Goal: Information Seeking & Learning: Understand process/instructions

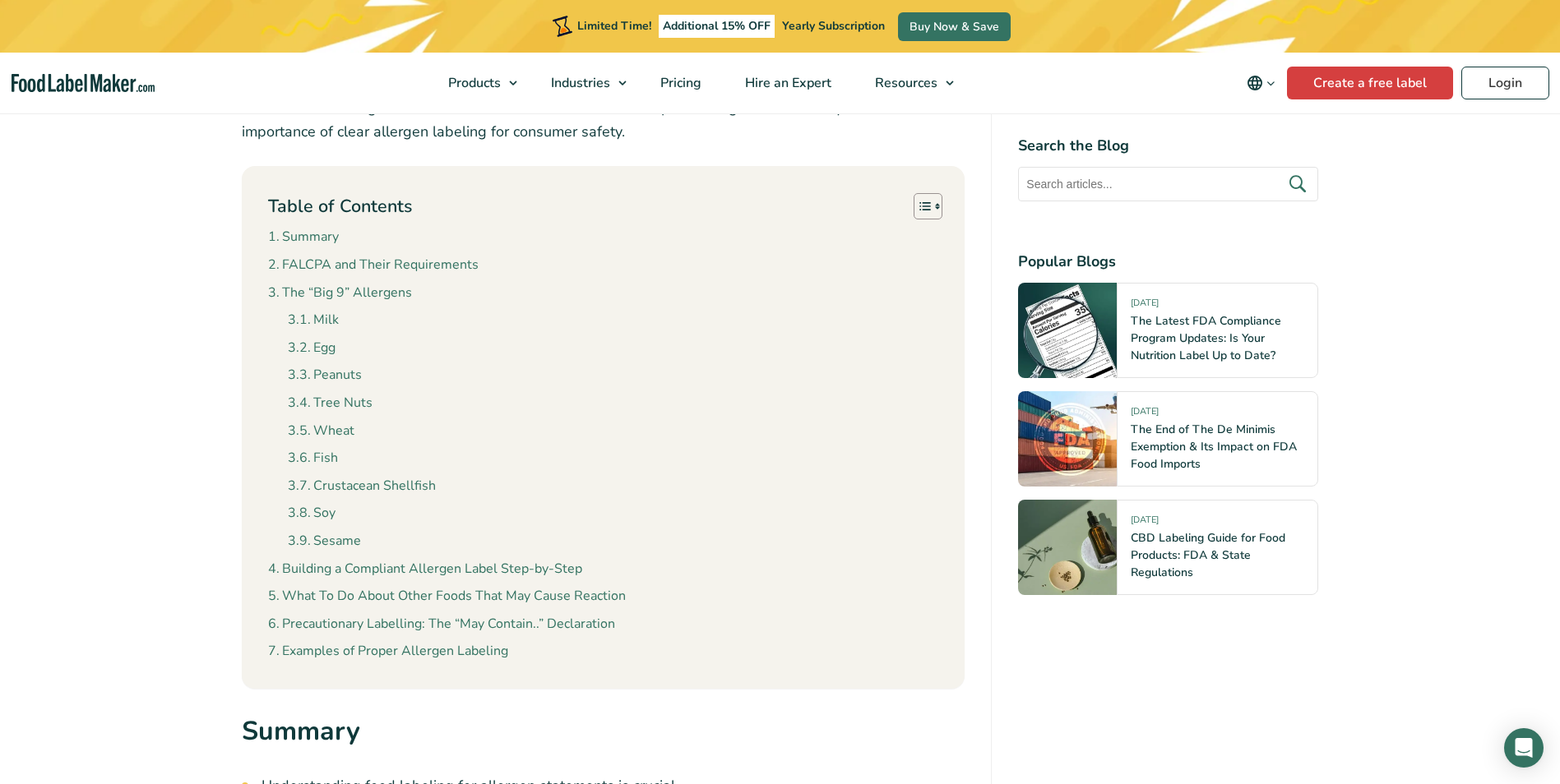
scroll to position [740, 0]
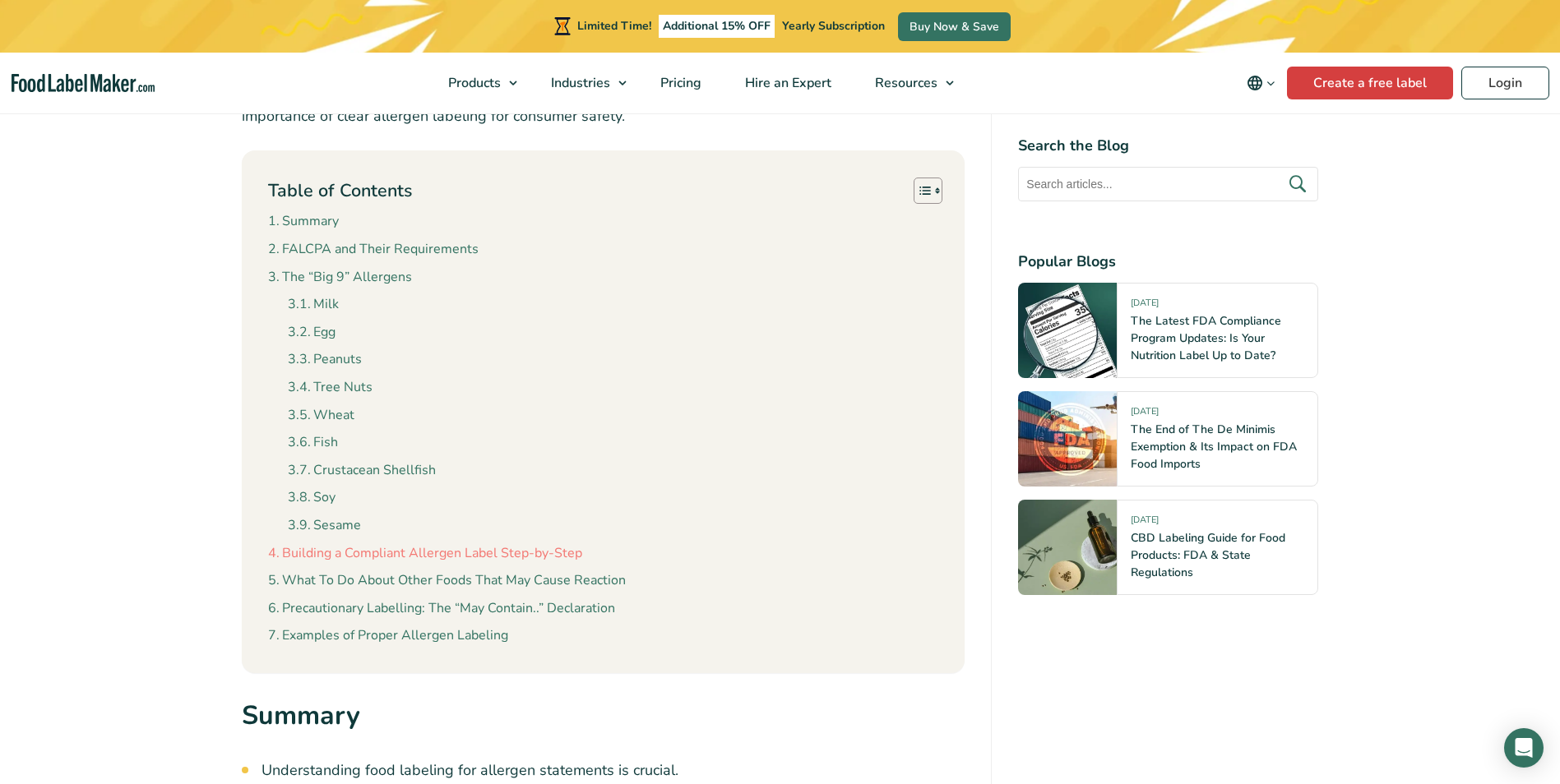
click at [379, 555] on link "Building a Compliant Allergen Label Step-by-Step" at bounding box center [425, 553] width 314 height 21
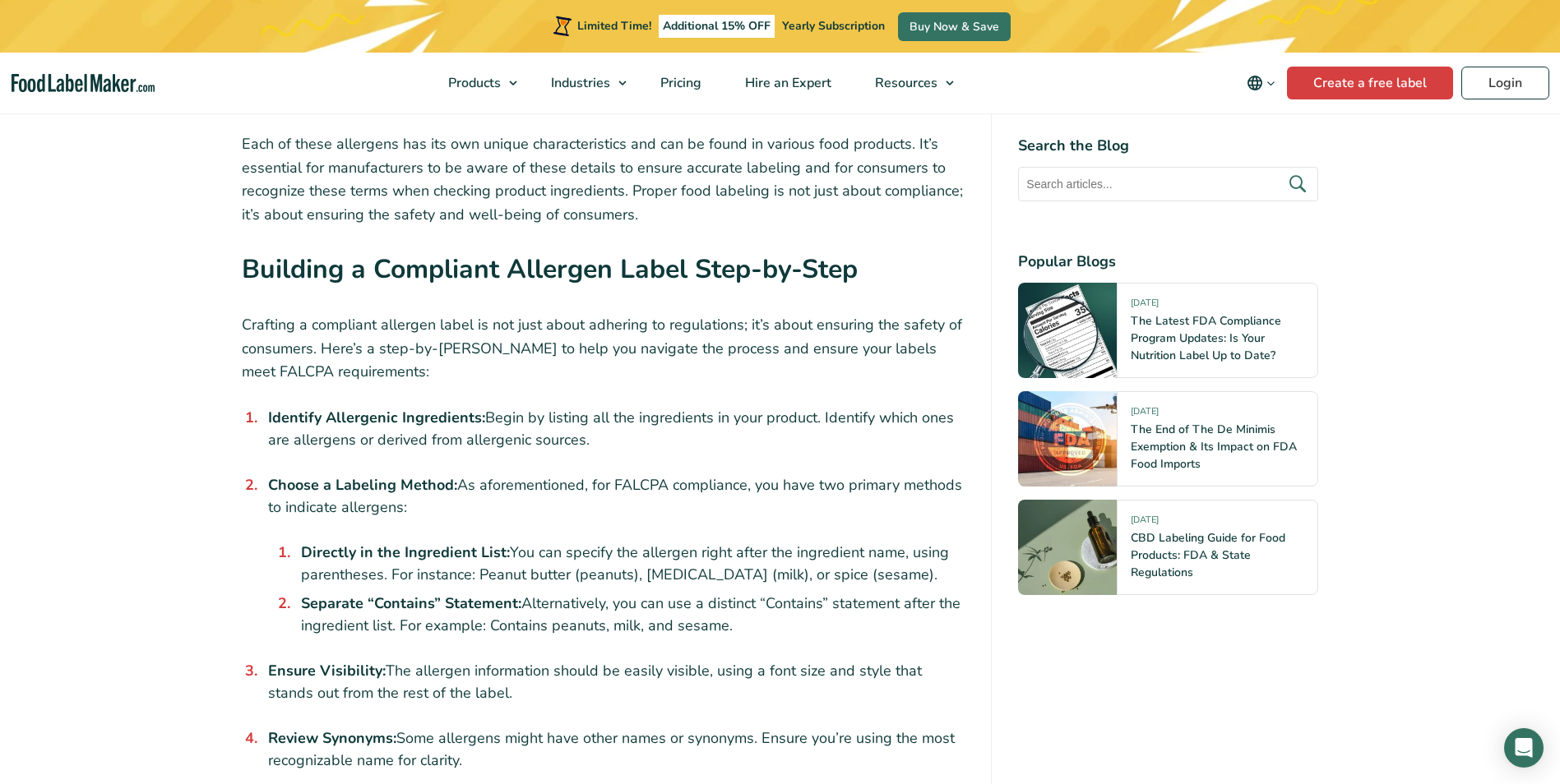
scroll to position [6020, 0]
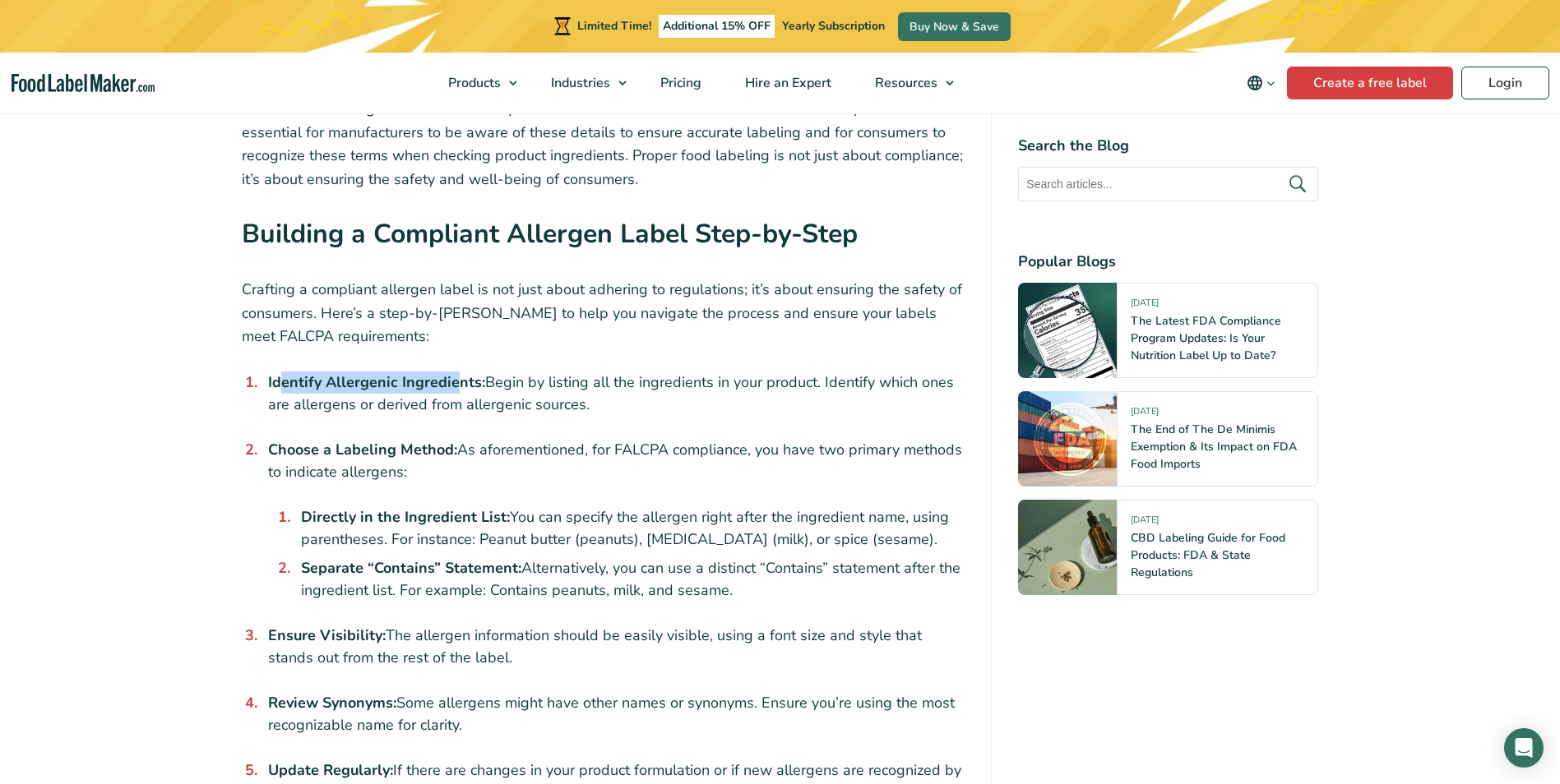
drag, startPoint x: 278, startPoint y: 349, endPoint x: 458, endPoint y: 348, distance: 180.0
click at [458, 372] on strong "Identify Allergenic Ingredients:" at bounding box center [376, 381] width 217 height 19
drag, startPoint x: 458, startPoint y: 348, endPoint x: 548, endPoint y: 343, distance: 90.1
click at [548, 371] on li "Identify Allergenic Ingredients: Begin by listing all the ingredients in your p…" at bounding box center [613, 393] width 704 height 44
click at [484, 439] on li "Choose a Labeling Method: As aforementioned, for FALCPA compliance, you have tw…" at bounding box center [613, 520] width 704 height 163
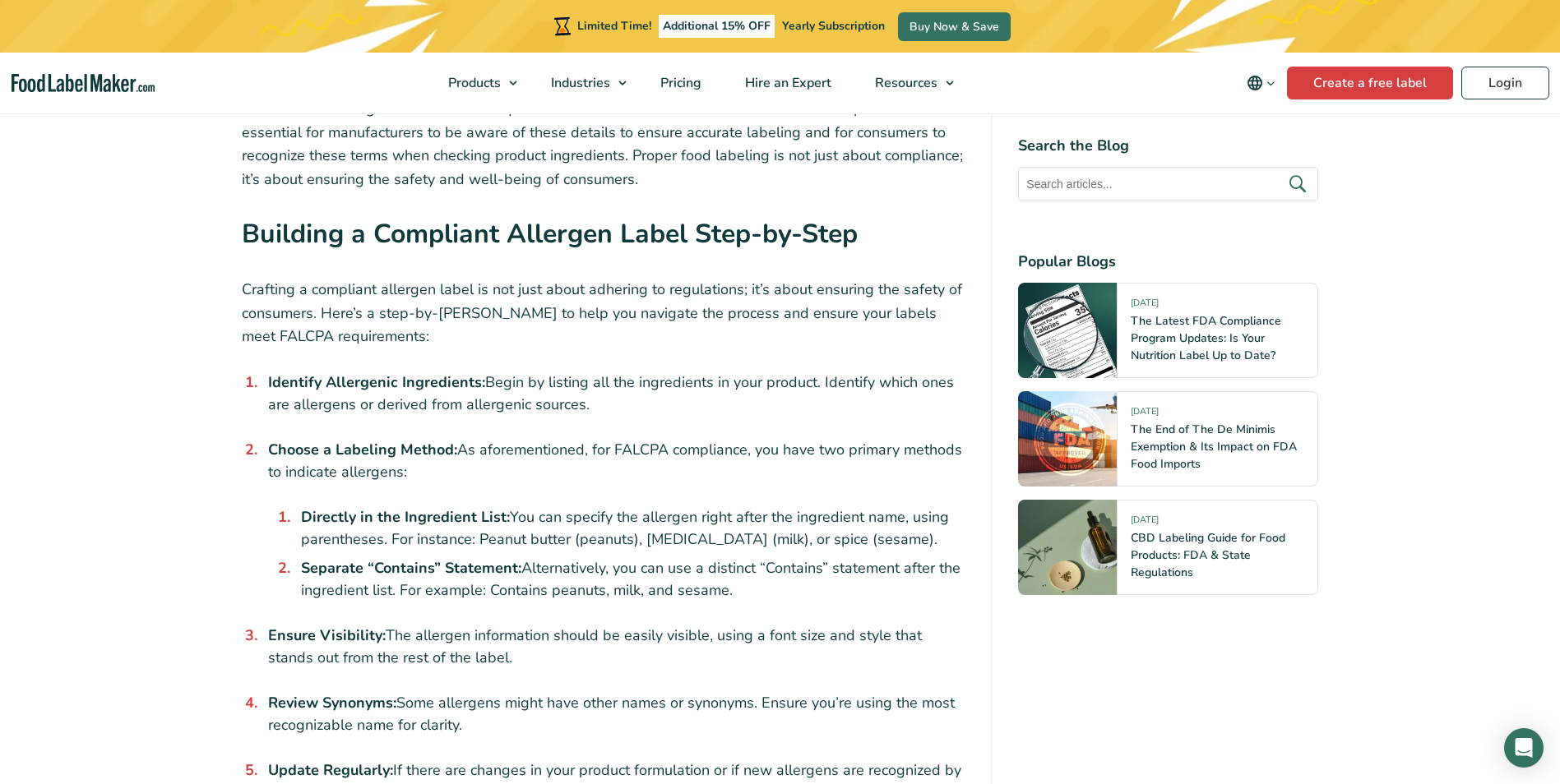
click at [424, 440] on strong "Choose a Labeling Method:" at bounding box center [362, 449] width 189 height 19
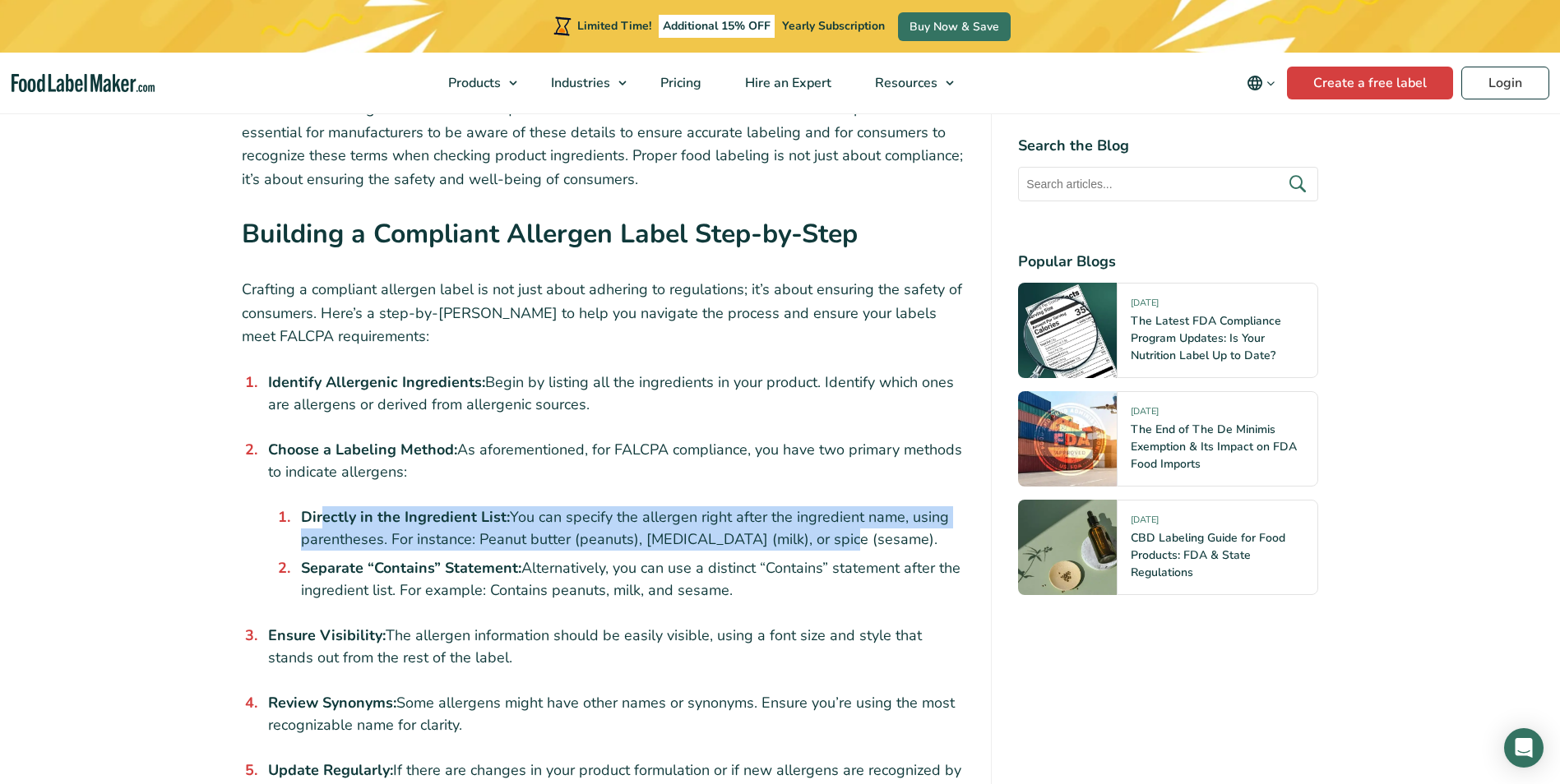
drag, startPoint x: 325, startPoint y: 485, endPoint x: 816, endPoint y: 511, distance: 491.7
click at [816, 511] on li "Directly in the Ingredient List: You can specify the allergen right after the i…" at bounding box center [630, 528] width 671 height 44
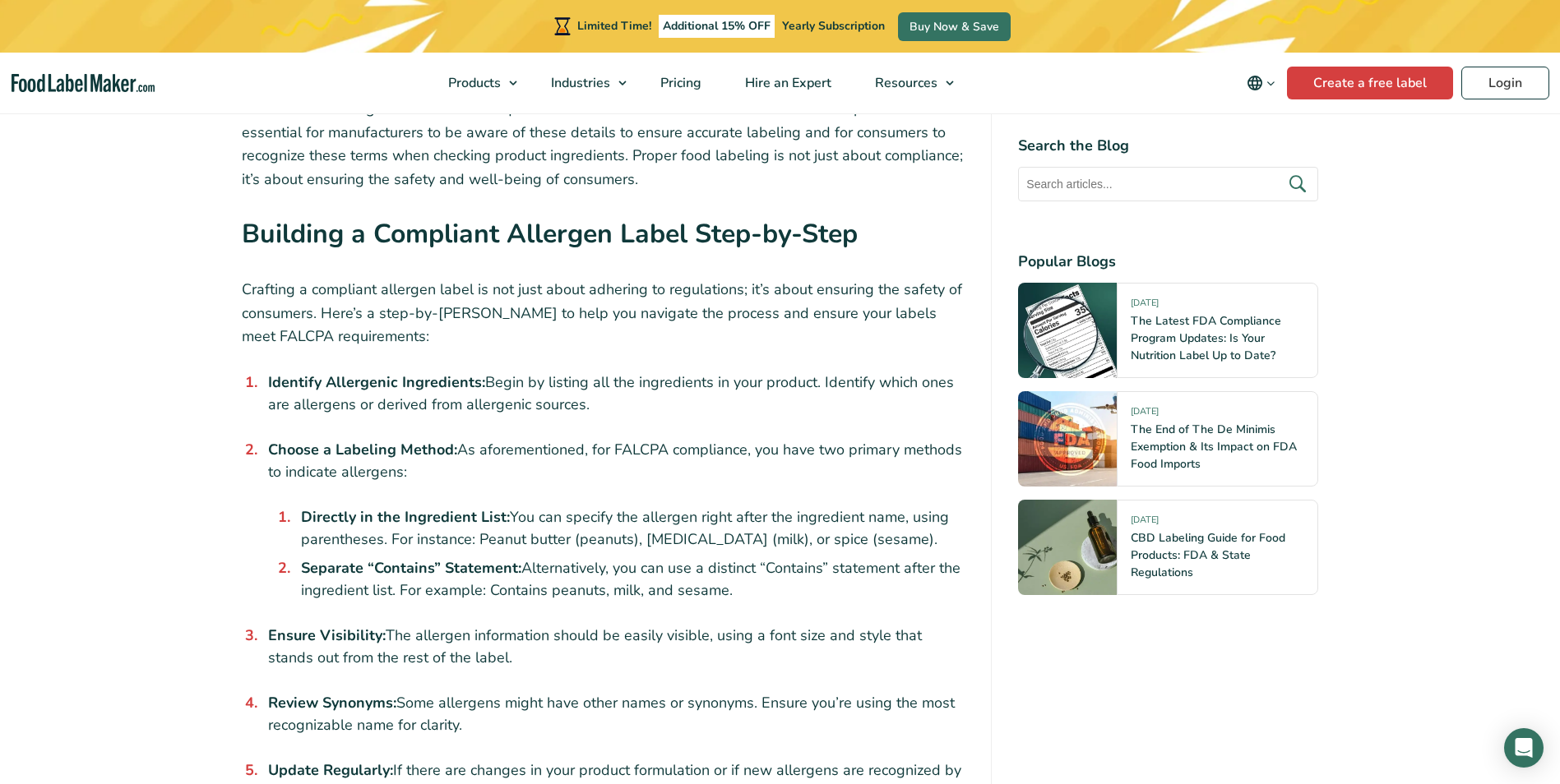
click at [594, 558] on li "Separate “Contains” Statement: Alternatively, you can use a distinct “Contains”…" at bounding box center [630, 580] width 671 height 44
drag, startPoint x: 319, startPoint y: 533, endPoint x: 490, endPoint y: 524, distance: 171.2
click at [488, 558] on strong "Separate “Contains” Statement:" at bounding box center [411, 567] width 221 height 19
drag, startPoint x: 490, startPoint y: 524, endPoint x: 635, endPoint y: 547, distance: 146.8
click at [635, 558] on li "Separate “Contains” Statement: Alternatively, you can use a distinct “Contains”…" at bounding box center [630, 580] width 671 height 44
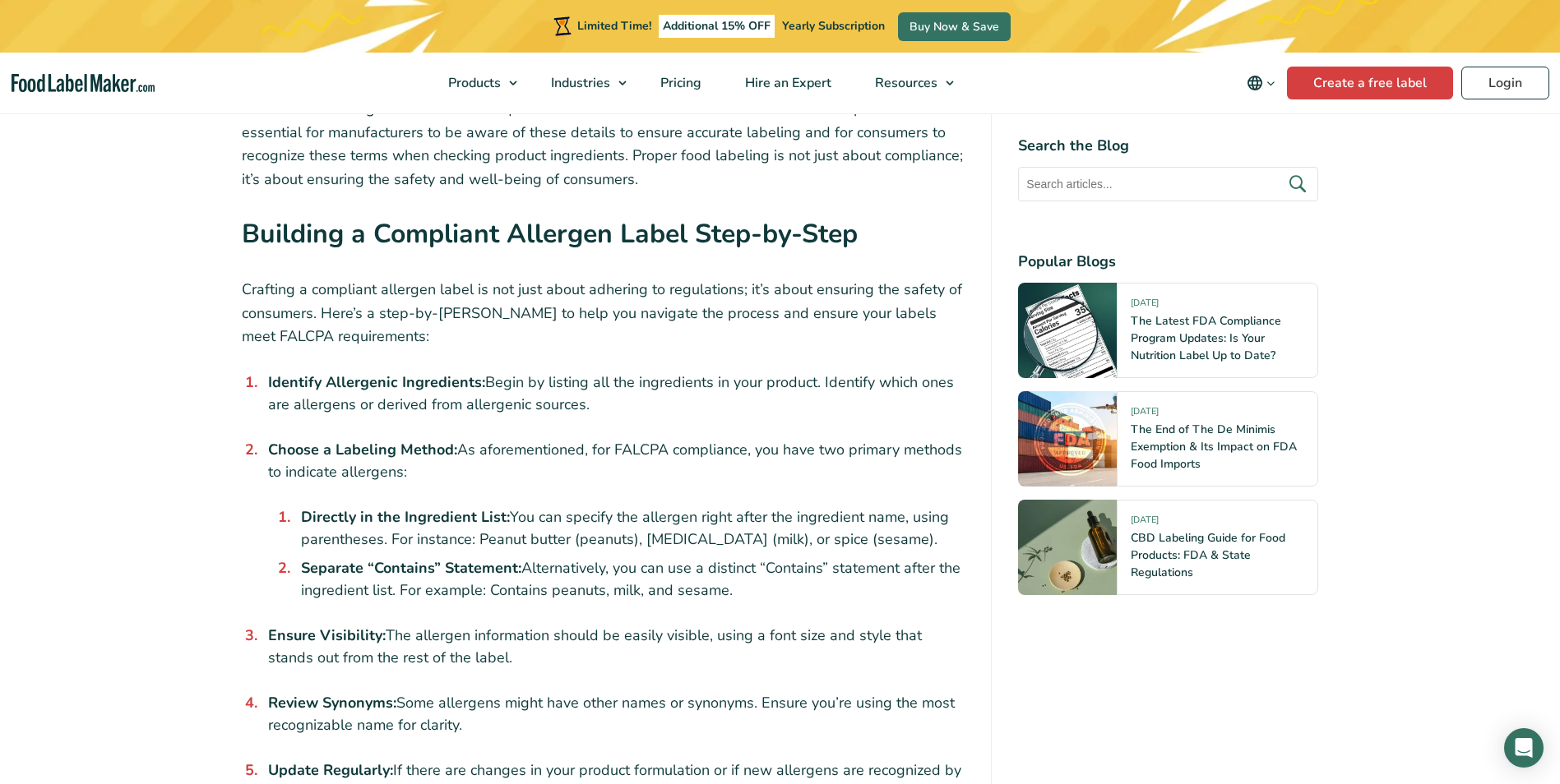
click at [358, 627] on li "Ensure Visibility: The allergen information should be easily visible, using a f…" at bounding box center [613, 647] width 704 height 44
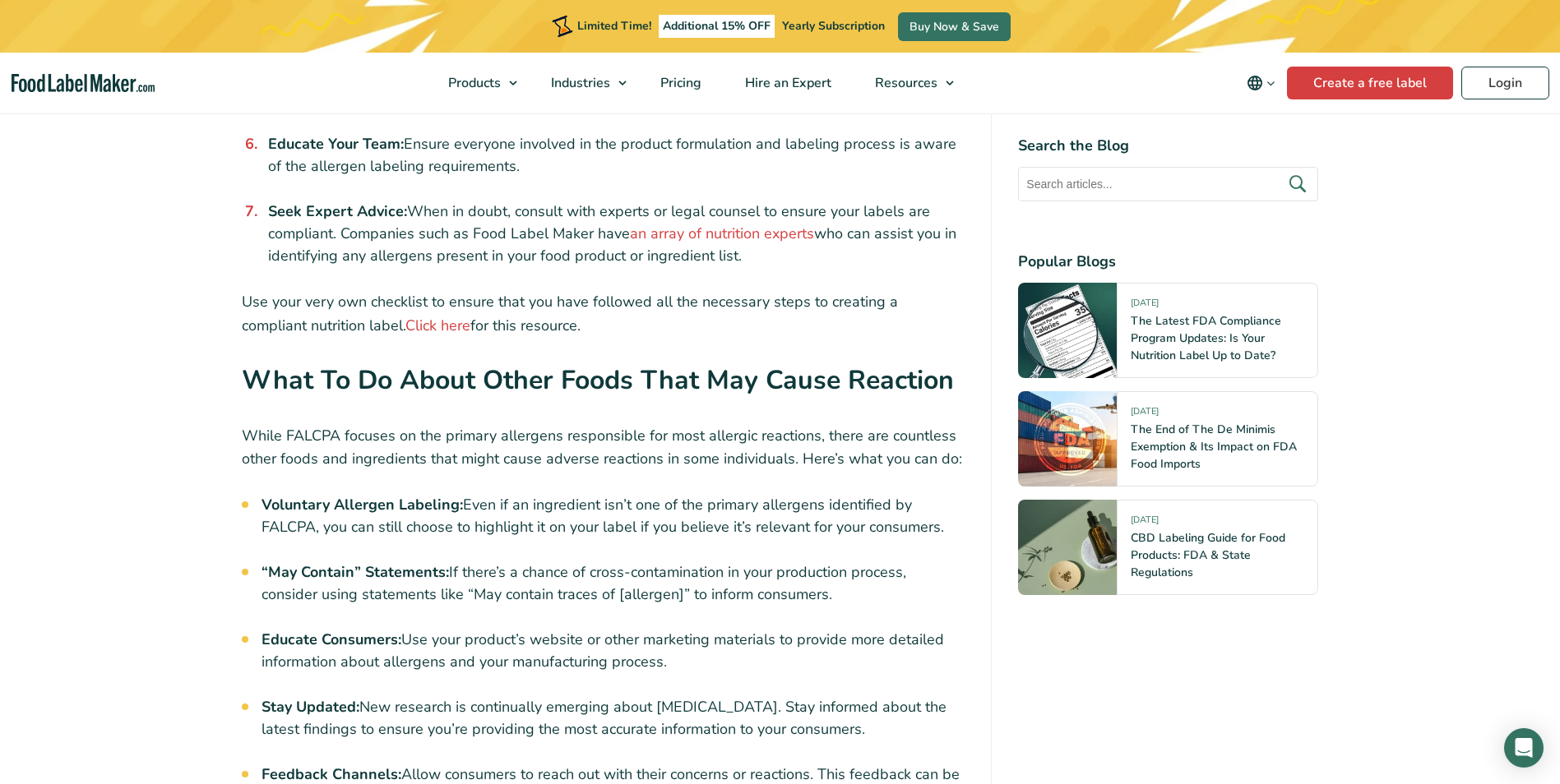
scroll to position [6760, 0]
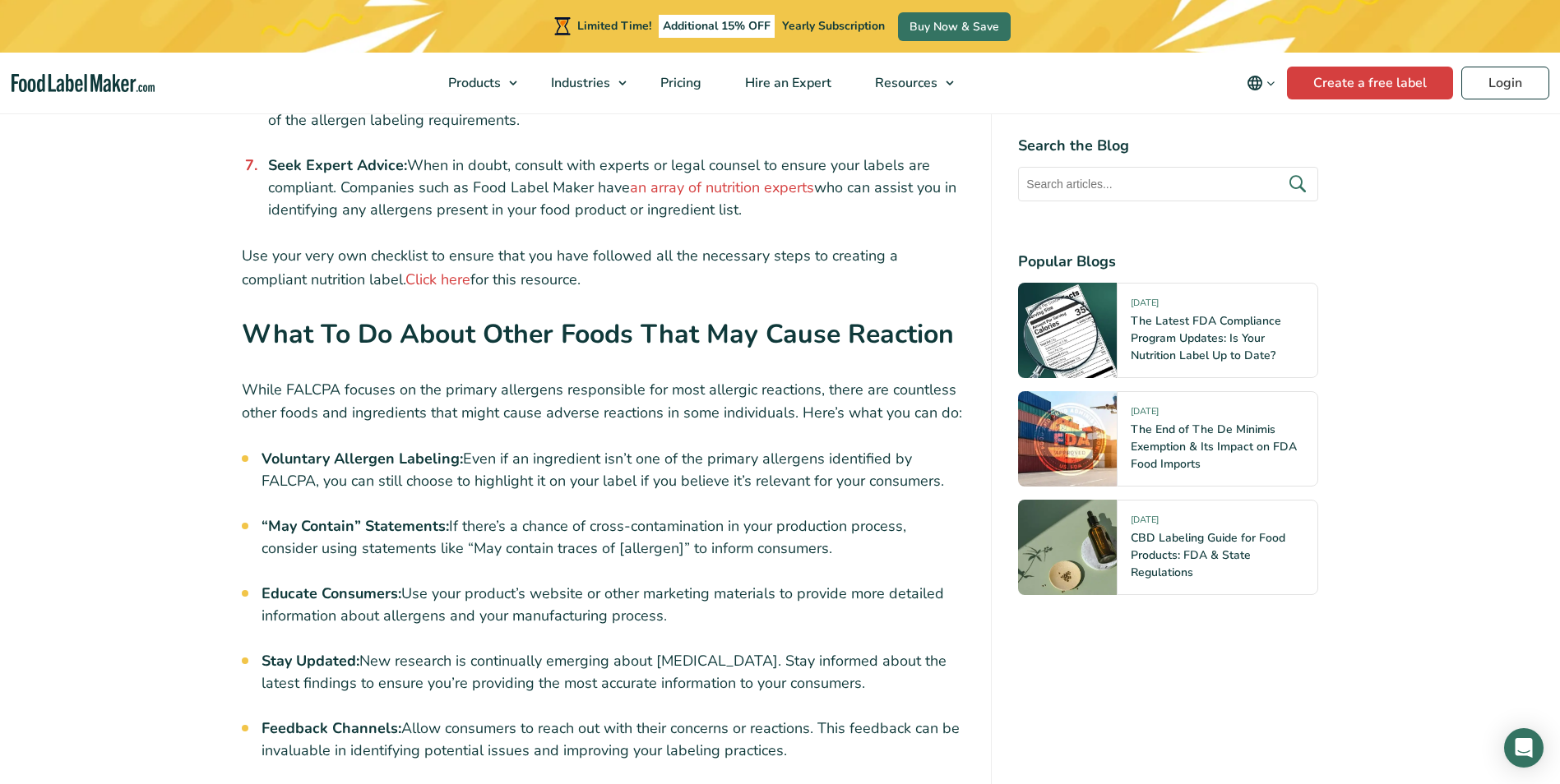
drag, startPoint x: 831, startPoint y: 511, endPoint x: 257, endPoint y: 464, distance: 575.9
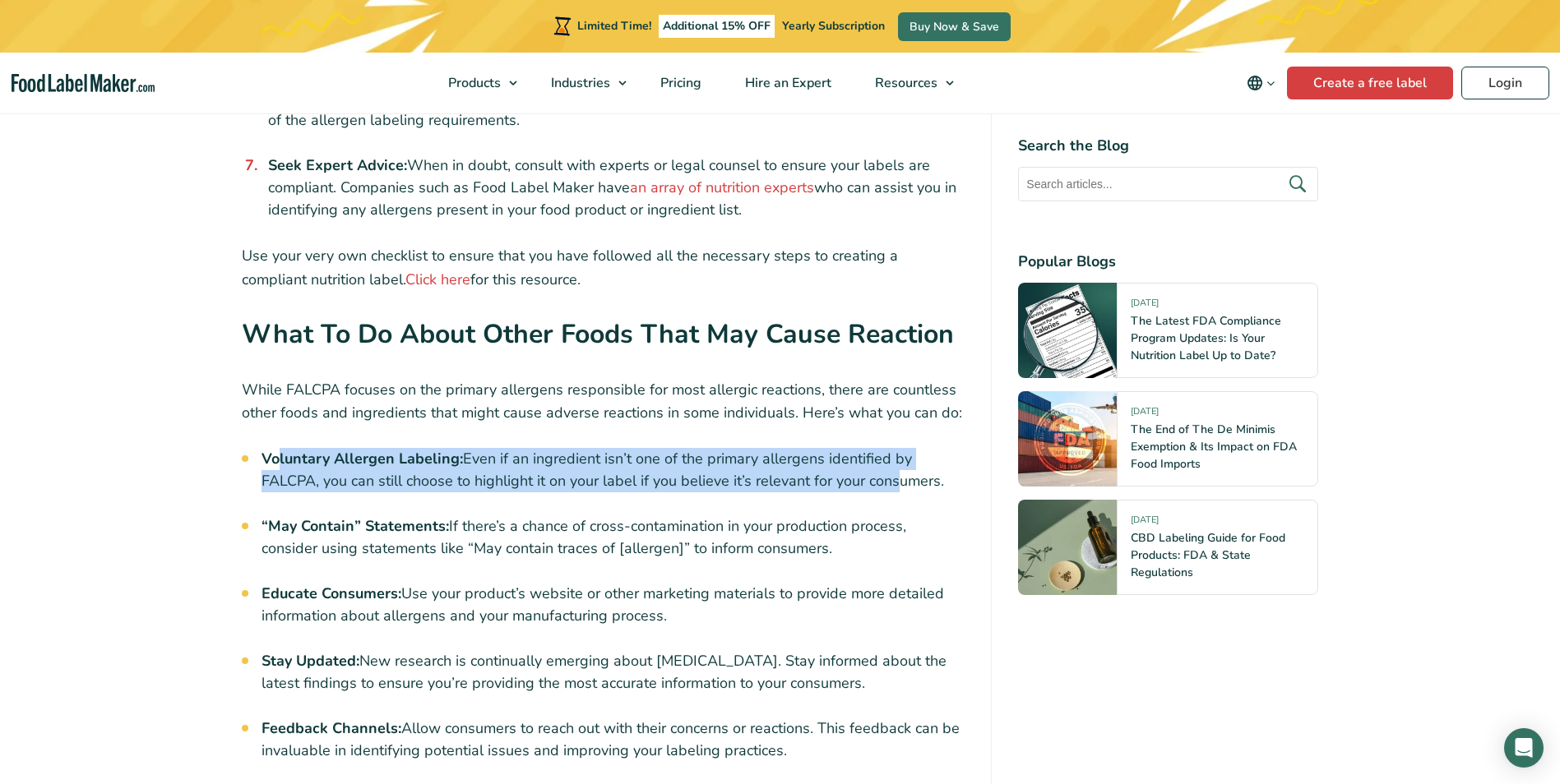
drag, startPoint x: 281, startPoint y: 420, endPoint x: 892, endPoint y: 445, distance: 611.5
click at [892, 448] on li "Voluntary Allergen Labeling: Even if an ingredient isn’t one of the primary all…" at bounding box center [613, 470] width 704 height 44
drag, startPoint x: 892, startPoint y: 445, endPoint x: 832, endPoint y: 443, distance: 60.0
click at [832, 448] on li "Voluntary Allergen Labeling: Even if an ingredient isn’t one of the primary all…" at bounding box center [613, 470] width 704 height 44
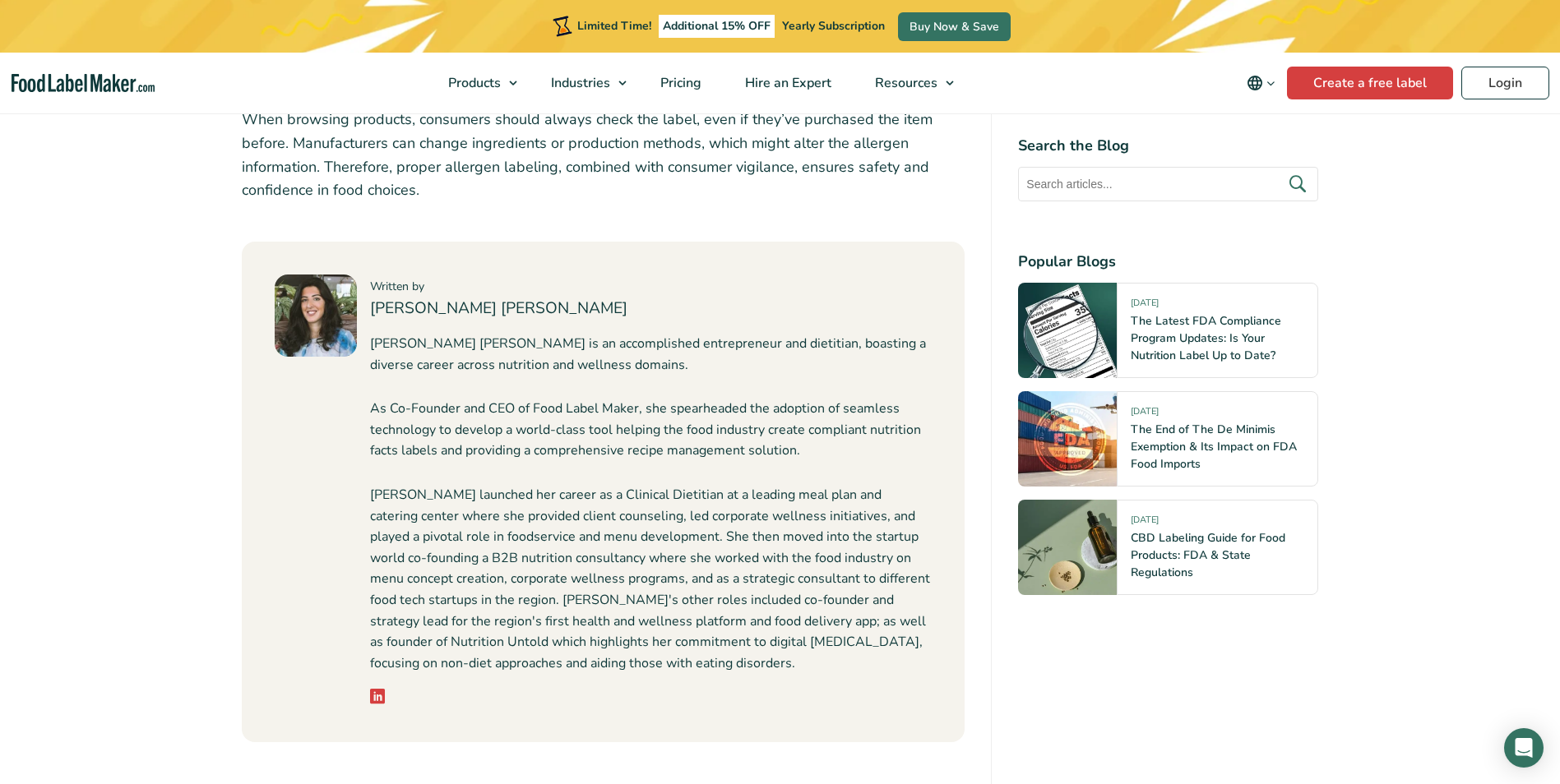
scroll to position [9226, 0]
